Goal: Navigation & Orientation: Find specific page/section

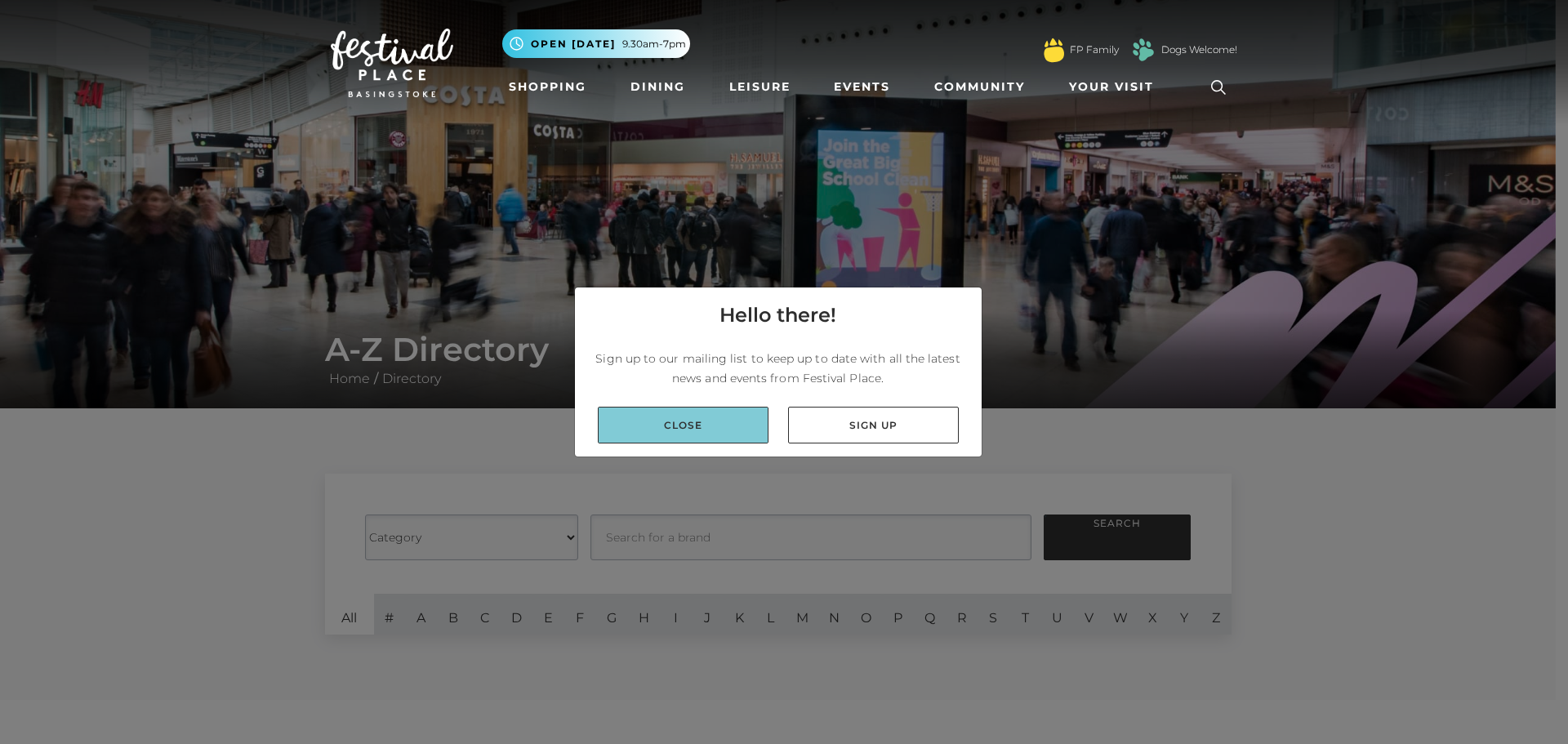
click at [729, 430] on link "Close" at bounding box center [683, 424] width 171 height 36
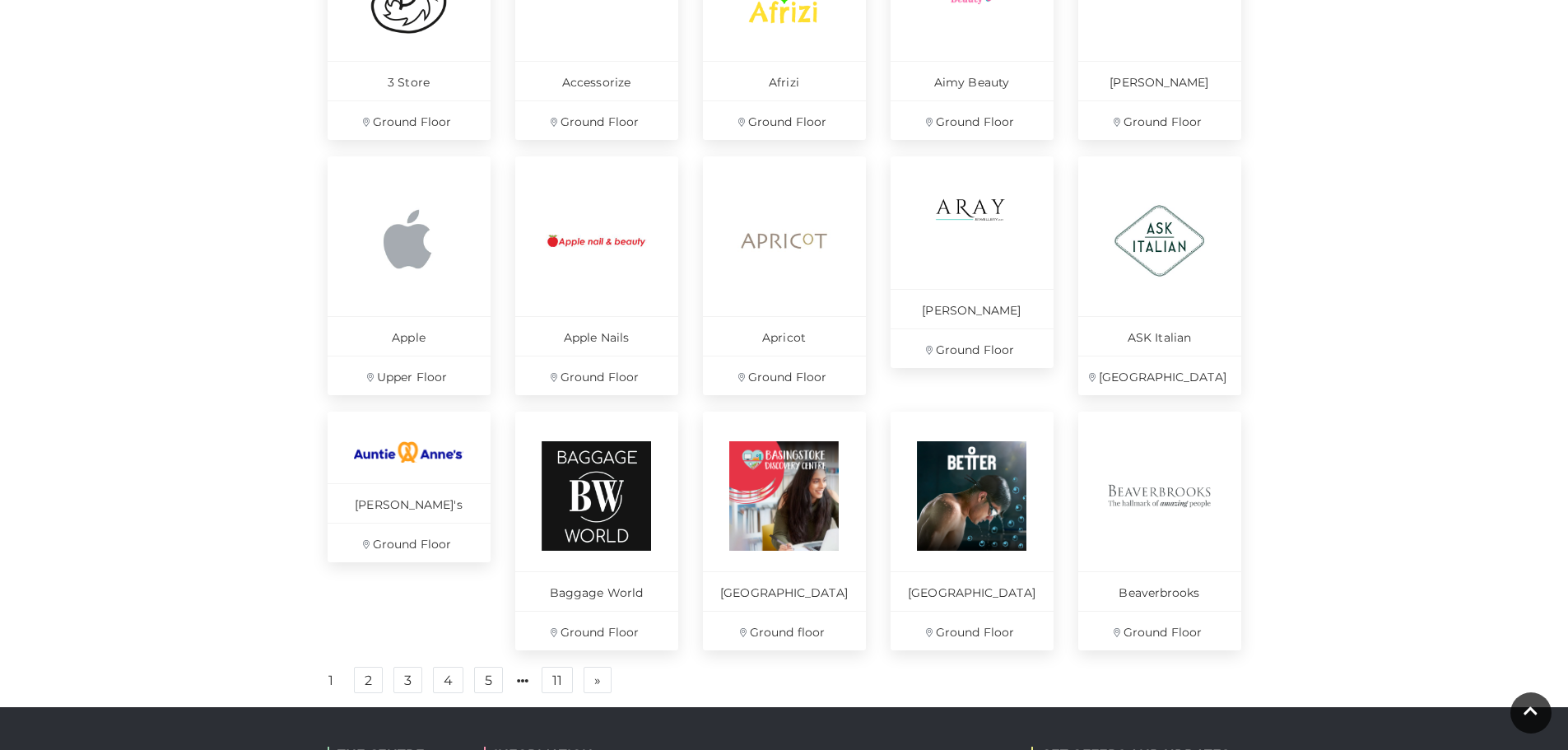
scroll to position [906, 0]
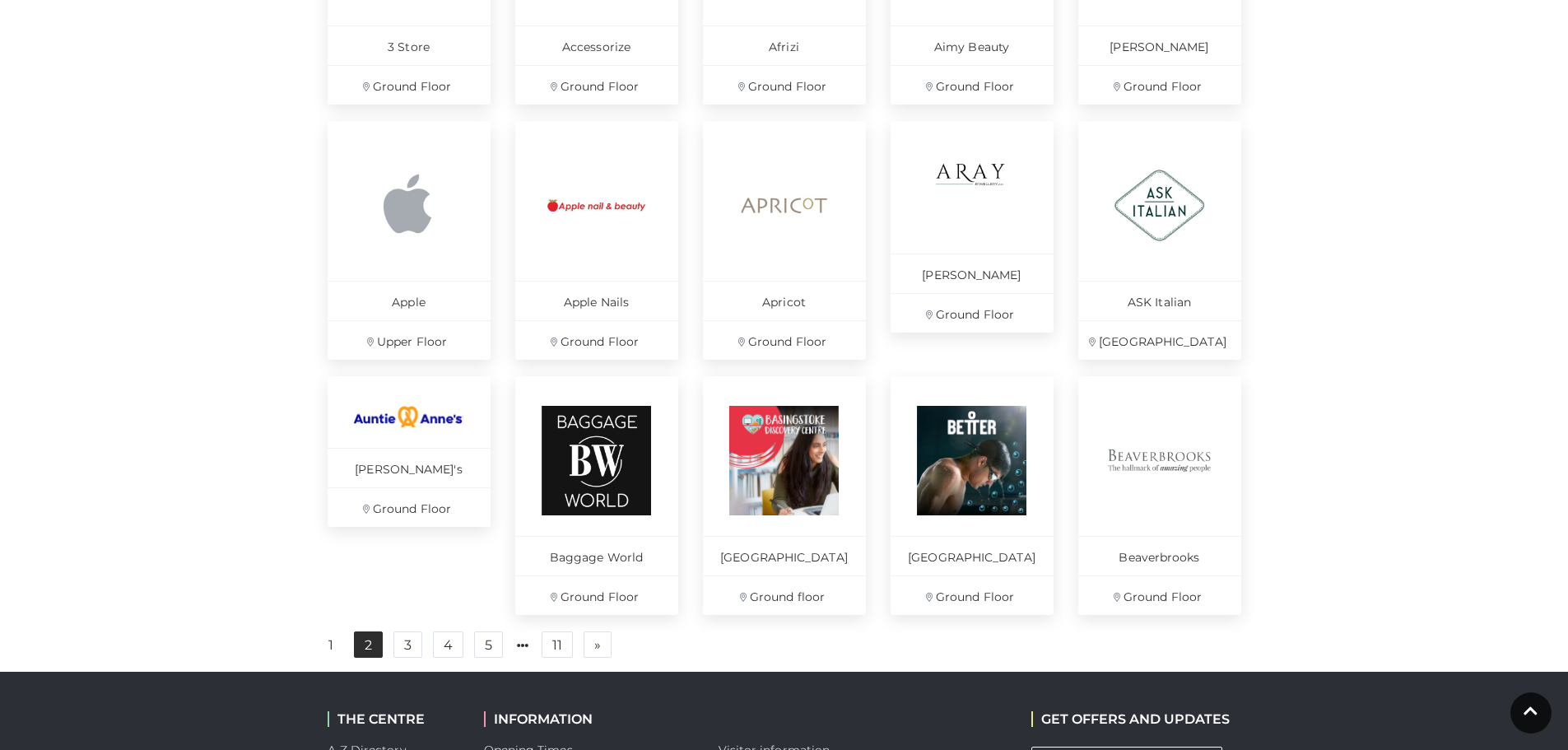
click at [374, 650] on link "2" at bounding box center [368, 644] width 29 height 27
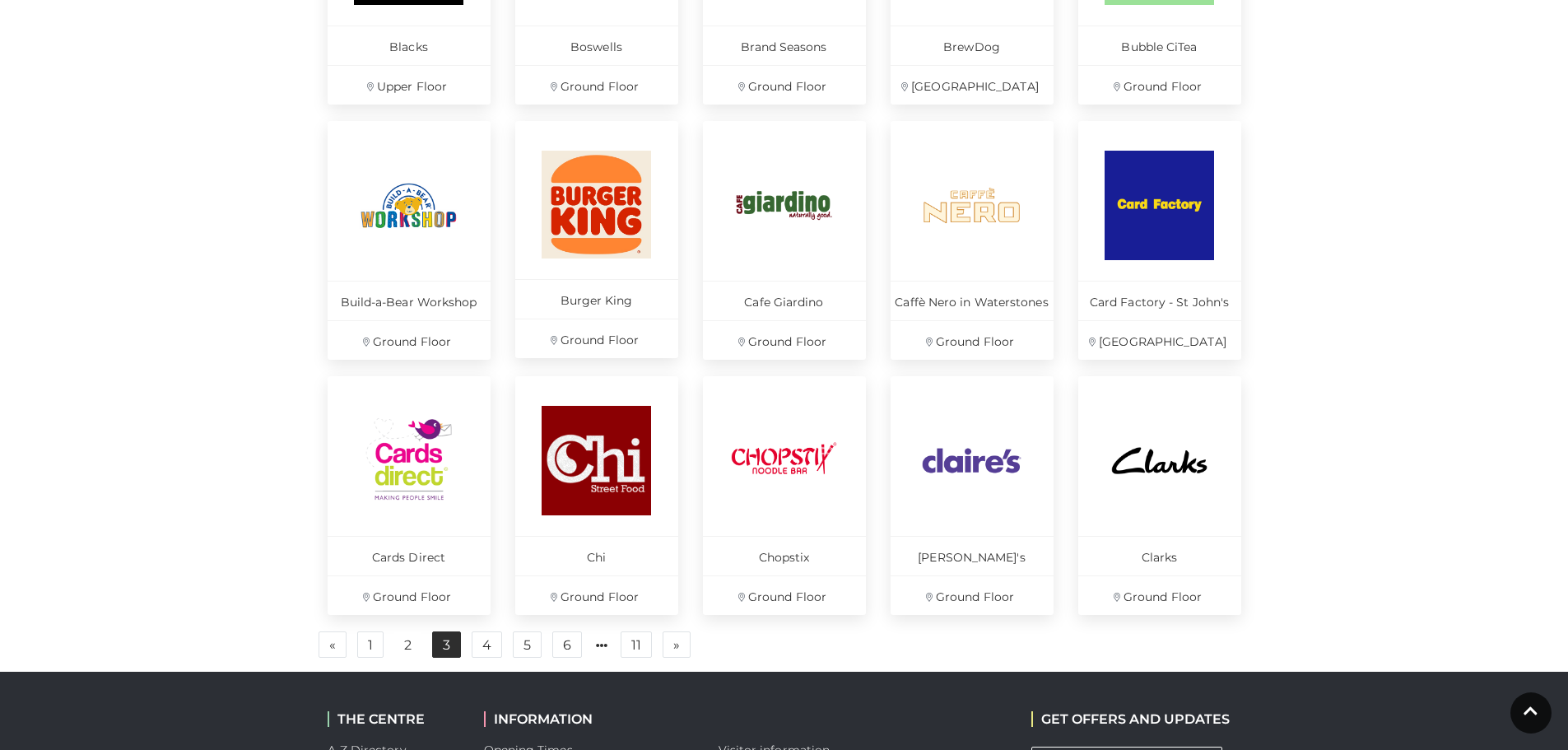
click at [444, 643] on link "3" at bounding box center [446, 644] width 29 height 27
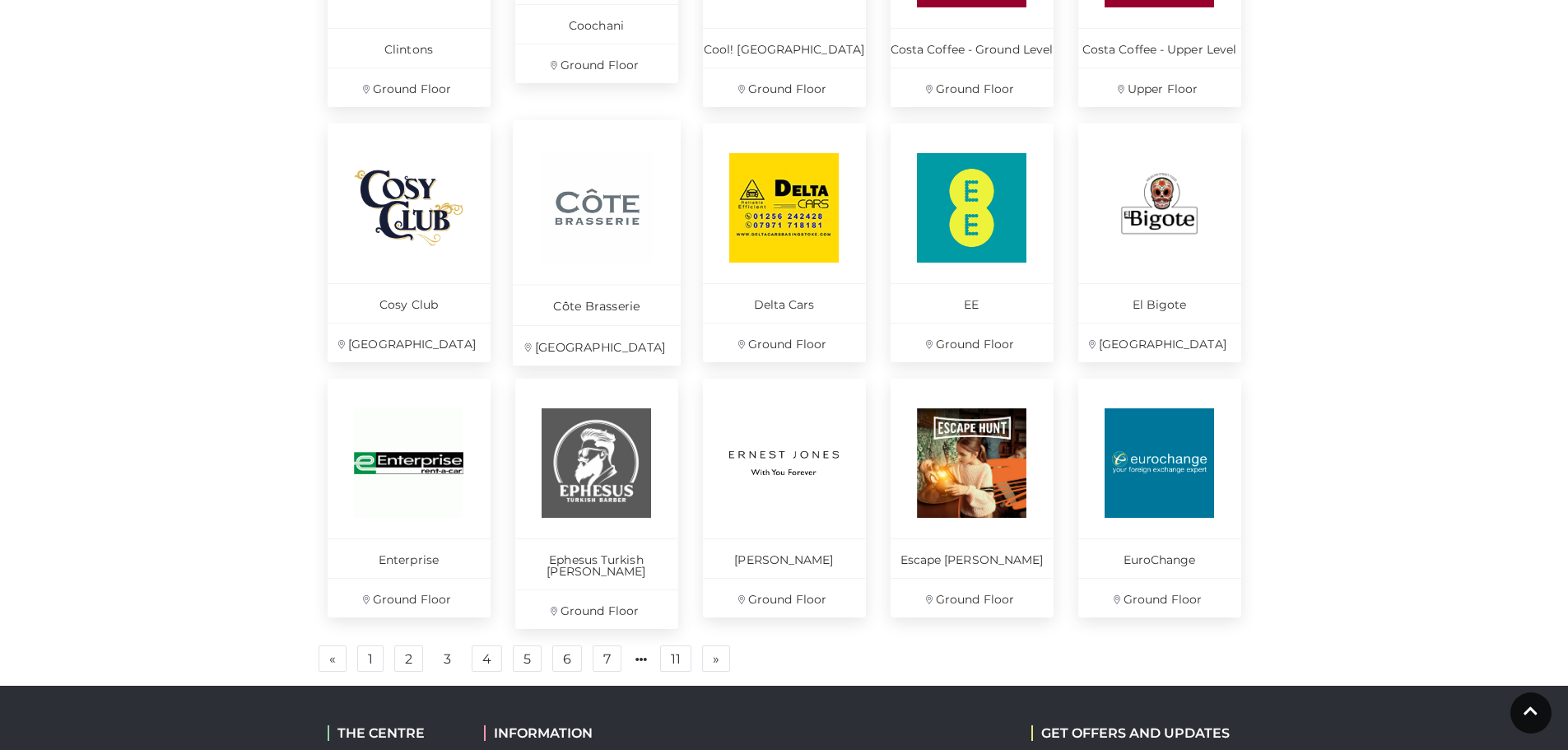
scroll to position [906, 0]
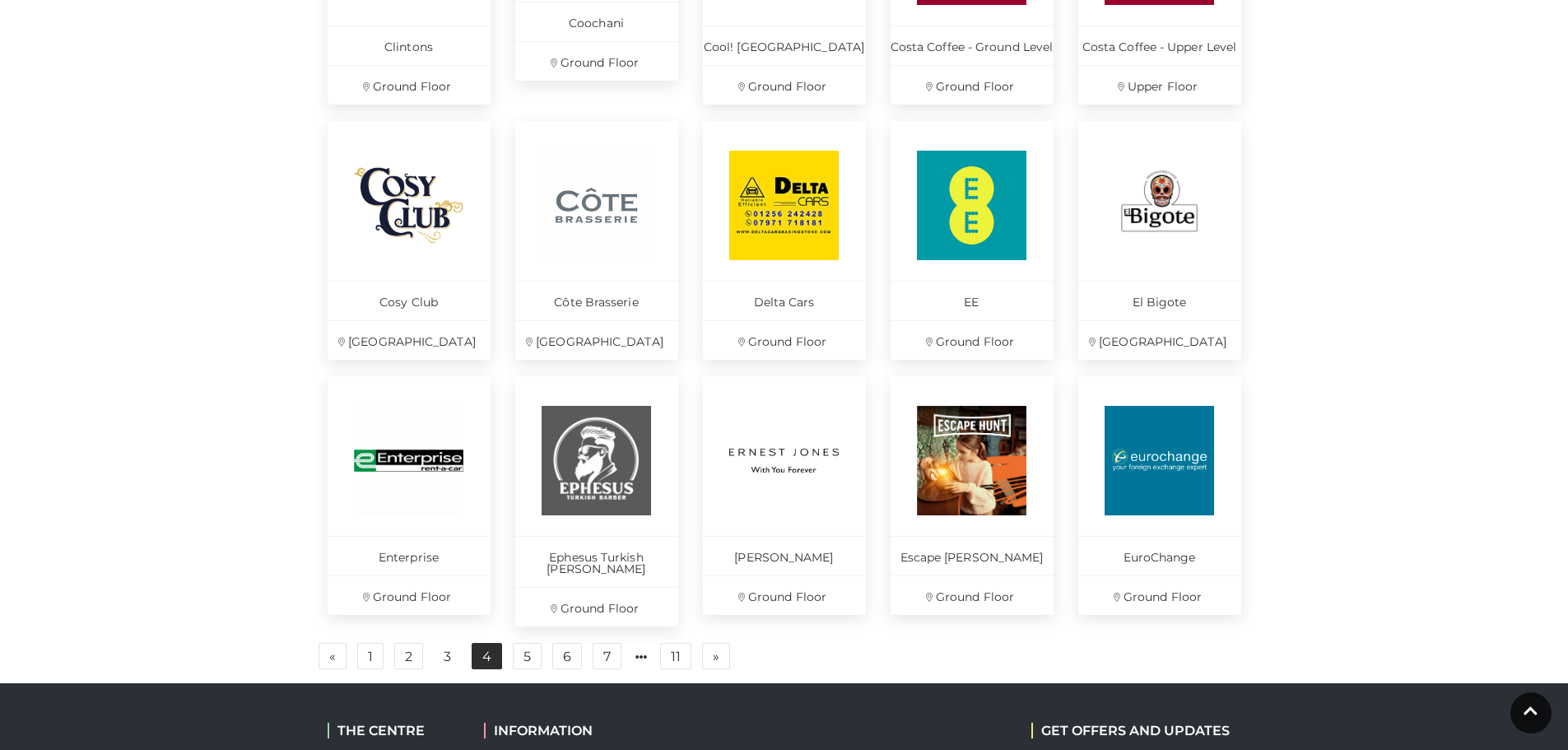
click at [493, 643] on link "4" at bounding box center [487, 656] width 31 height 27
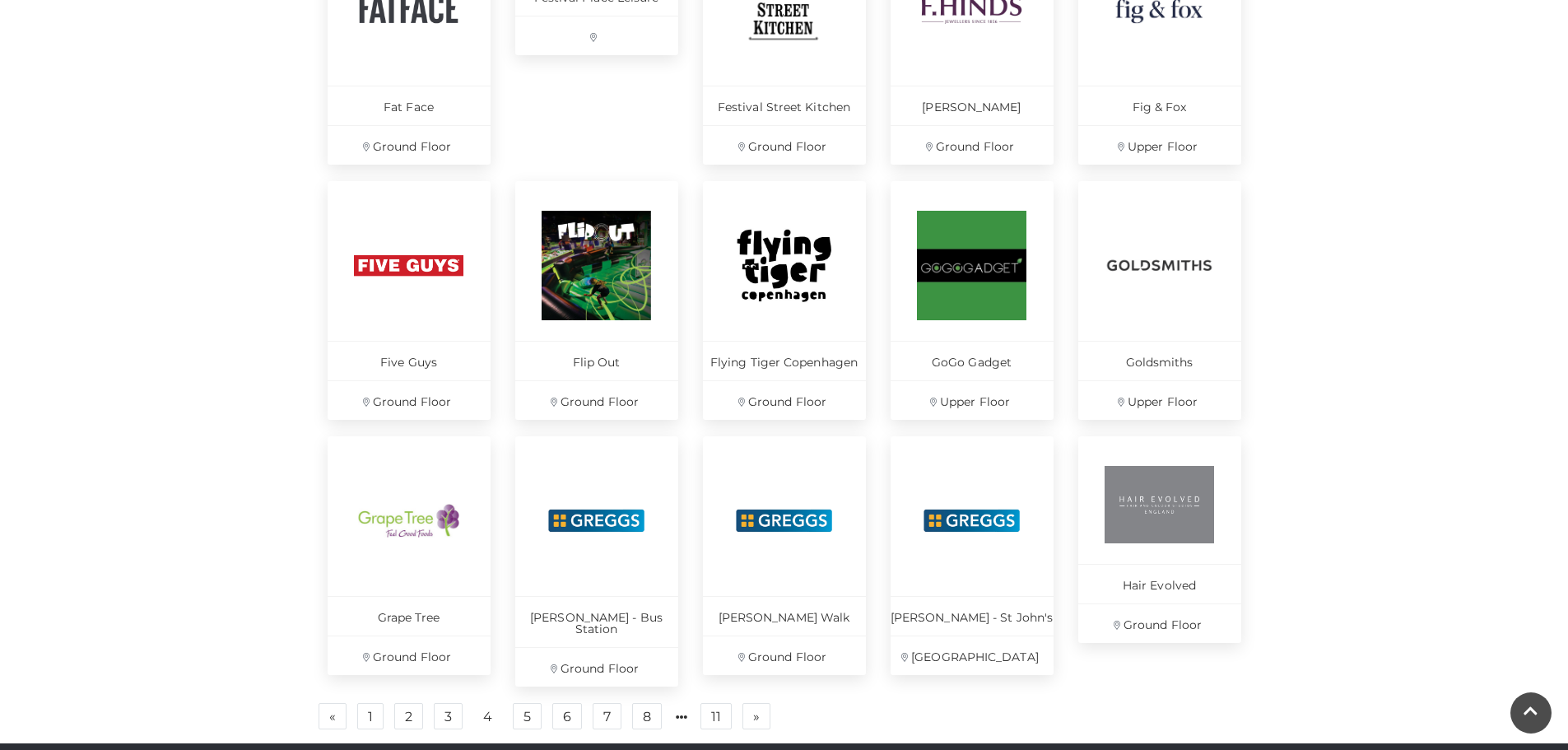
scroll to position [1152, 0]
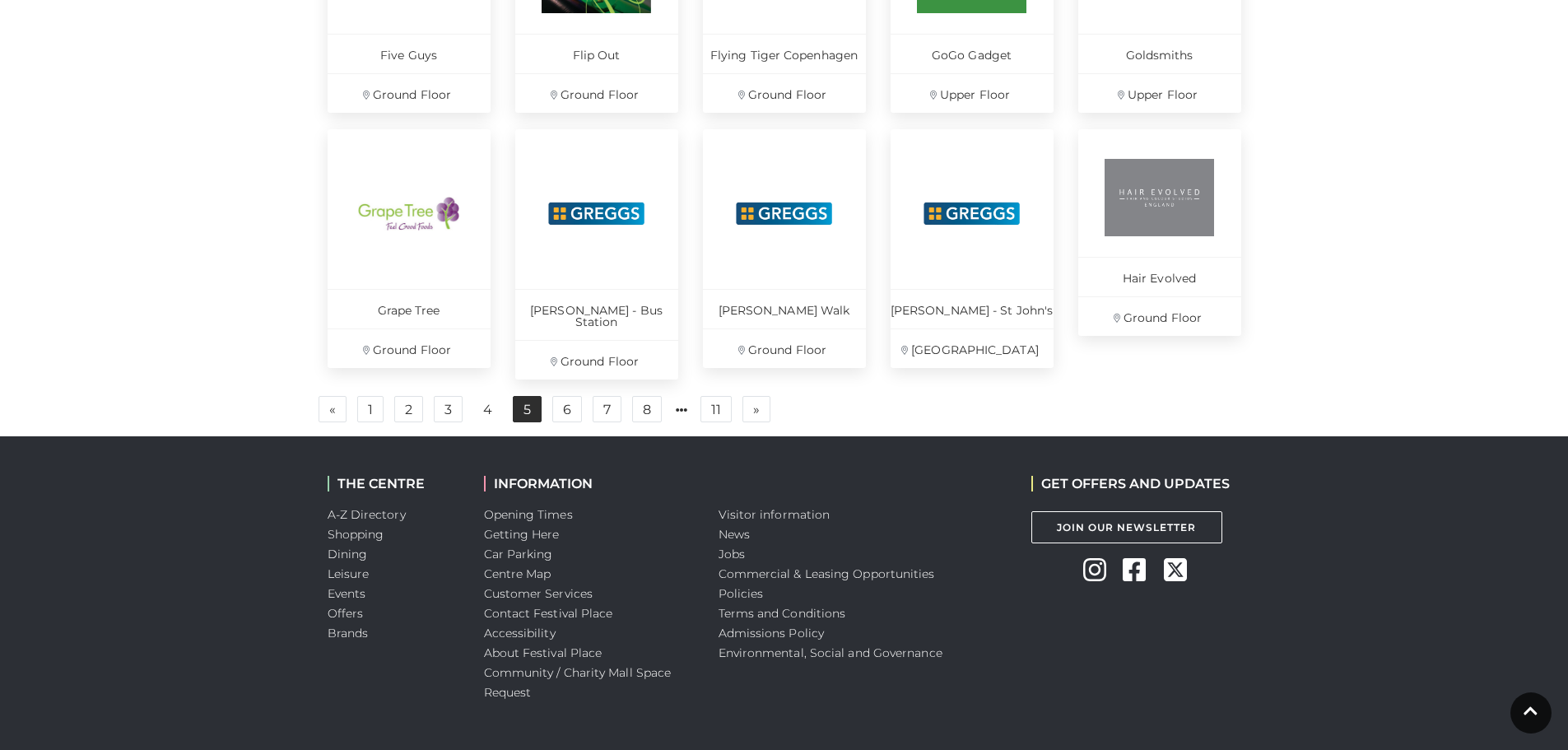
click at [523, 398] on link "5" at bounding box center [527, 410] width 29 height 27
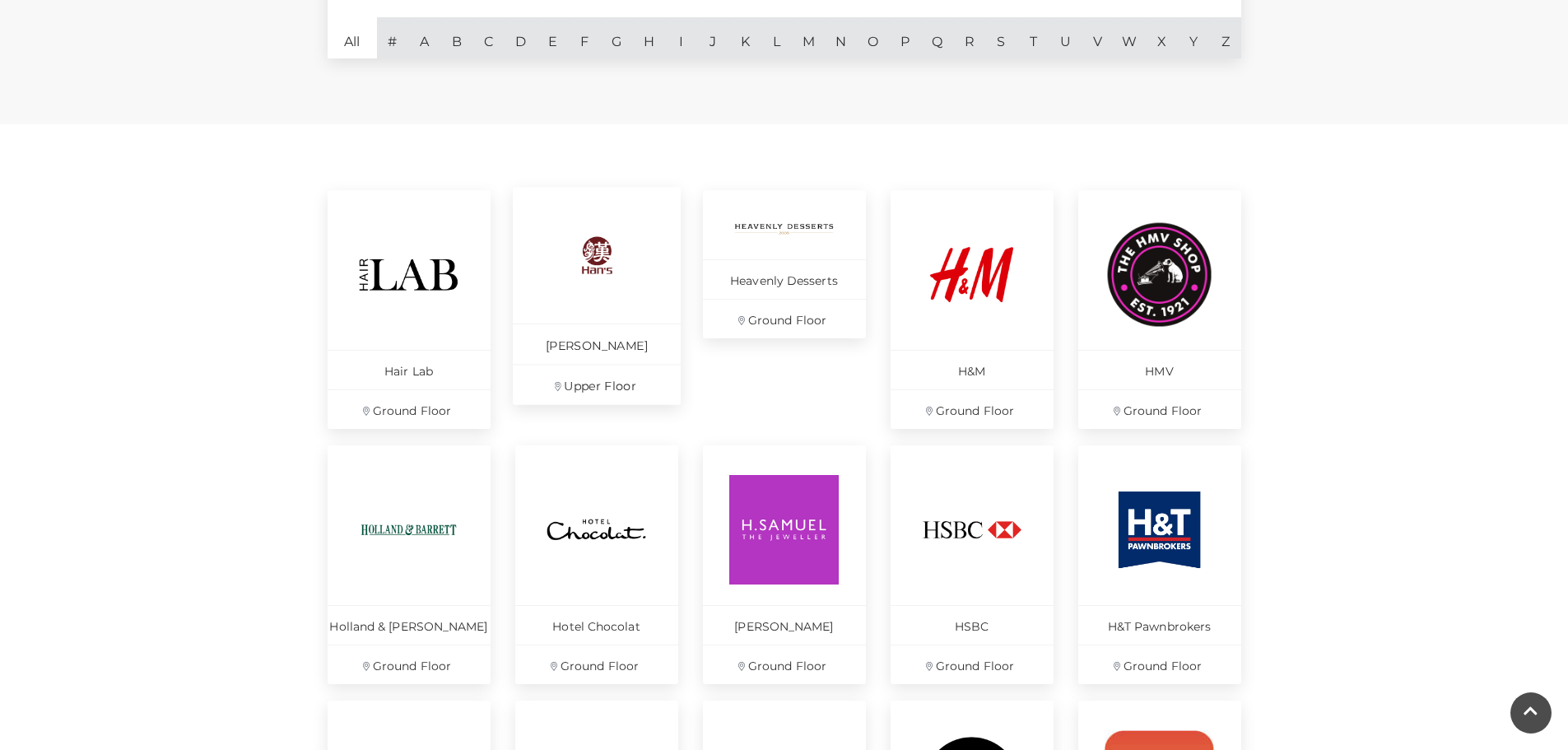
scroll to position [576, 0]
